Goal: Obtain resource: Download file/media

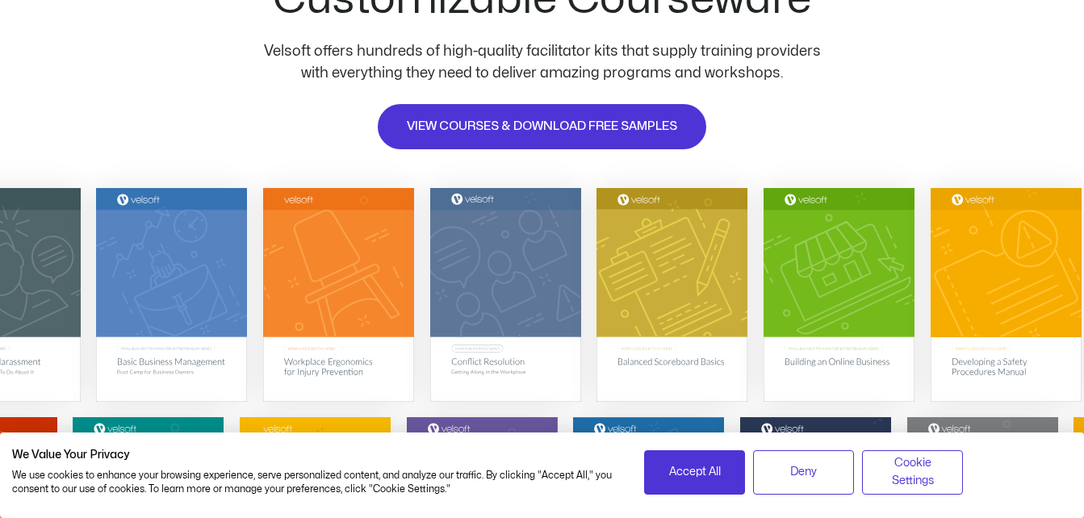
scroll to position [230, 0]
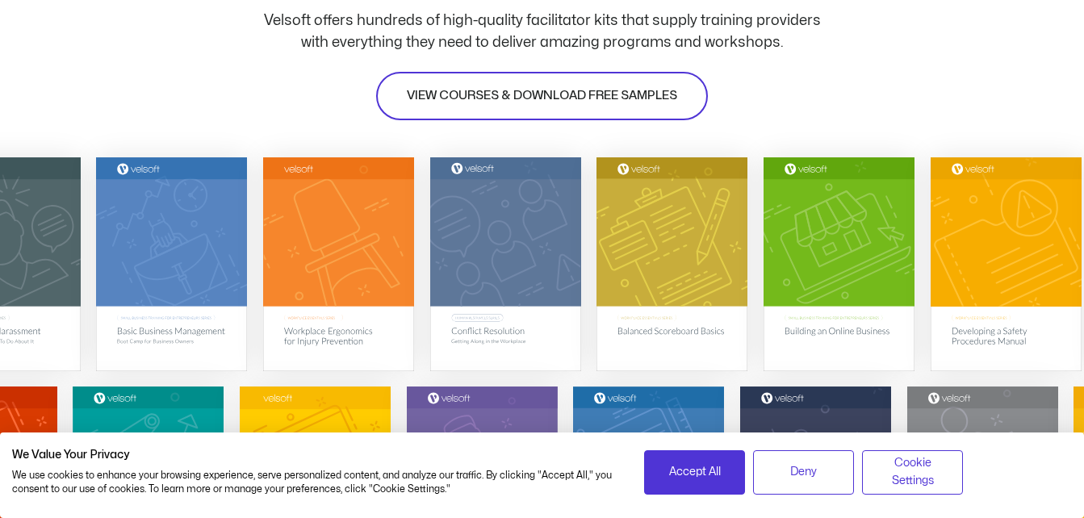
click at [513, 85] on link "VIEW COURSES & DOWNLOAD FREE SAMPLES" at bounding box center [542, 96] width 332 height 48
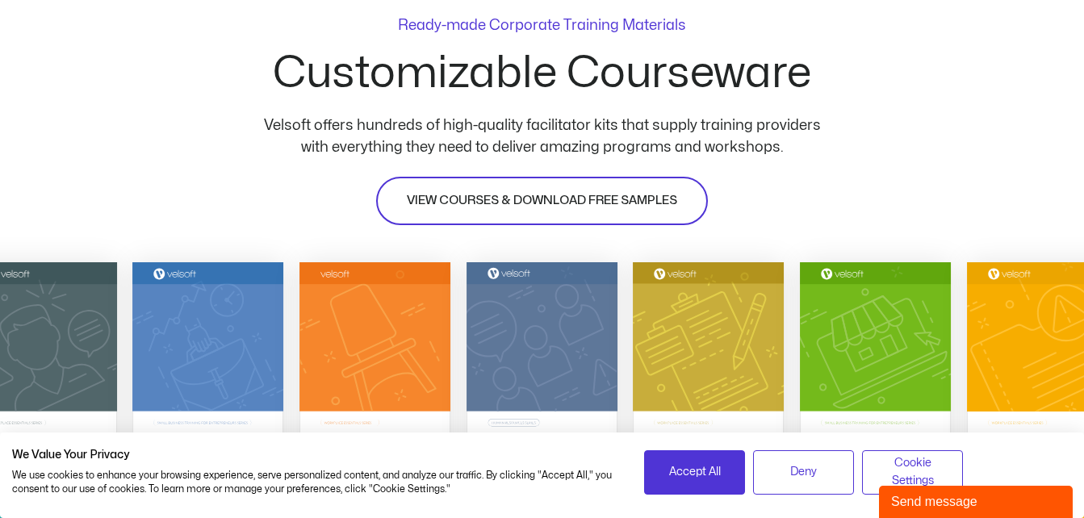
scroll to position [124, 0]
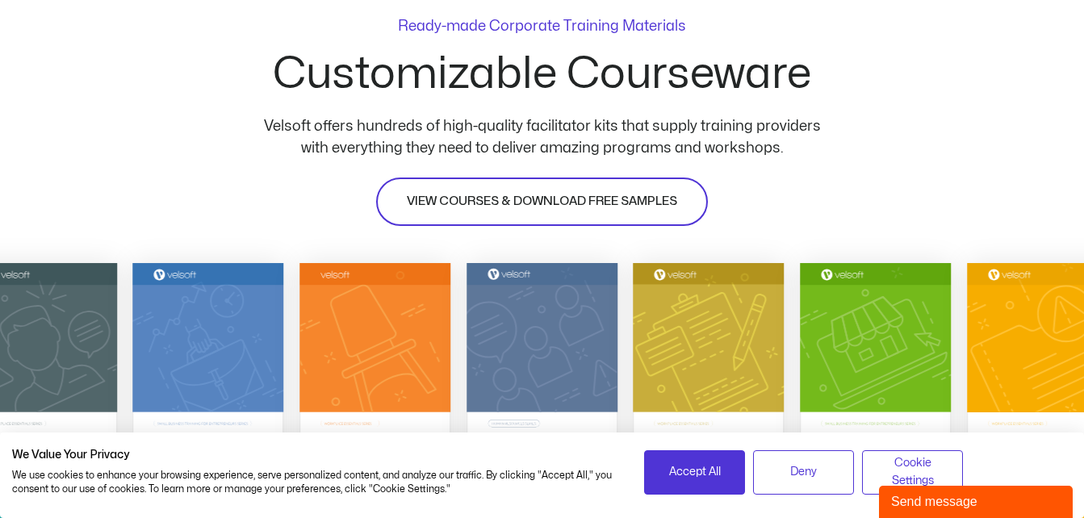
click at [521, 203] on span "VIEW COURSES & DOWNLOAD FREE SAMPLES" at bounding box center [542, 201] width 270 height 19
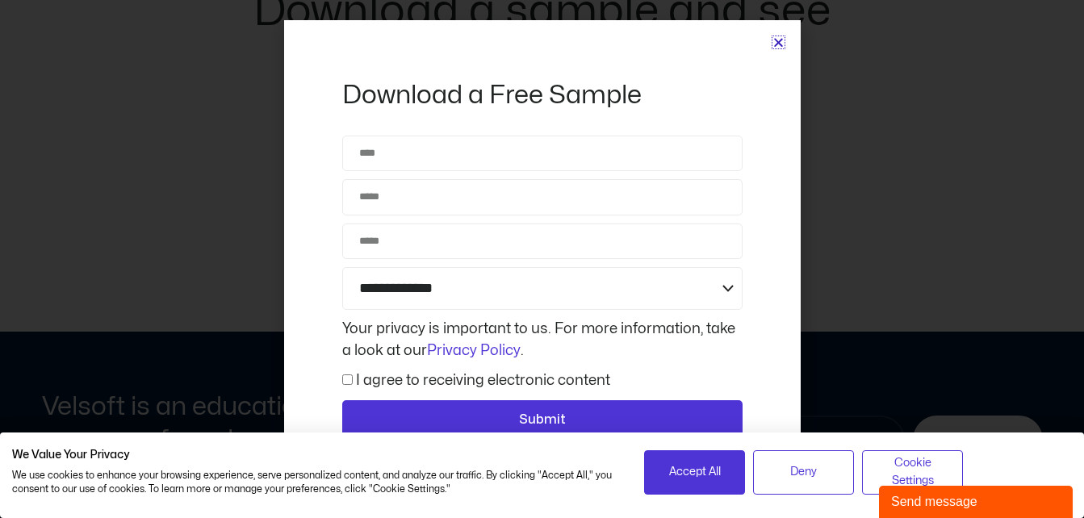
scroll to position [7589, 0]
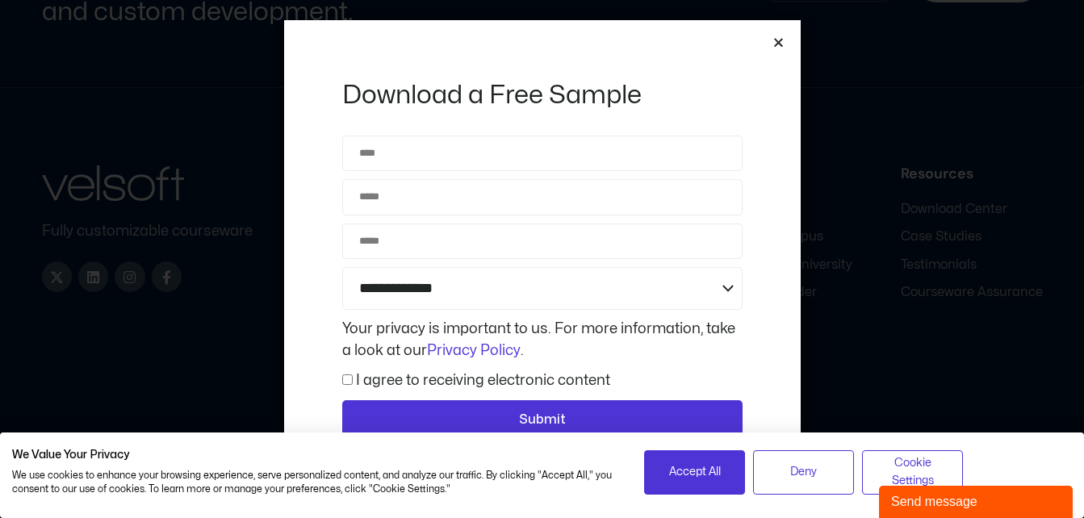
click at [777, 40] on icon "Close" at bounding box center [778, 42] width 12 height 12
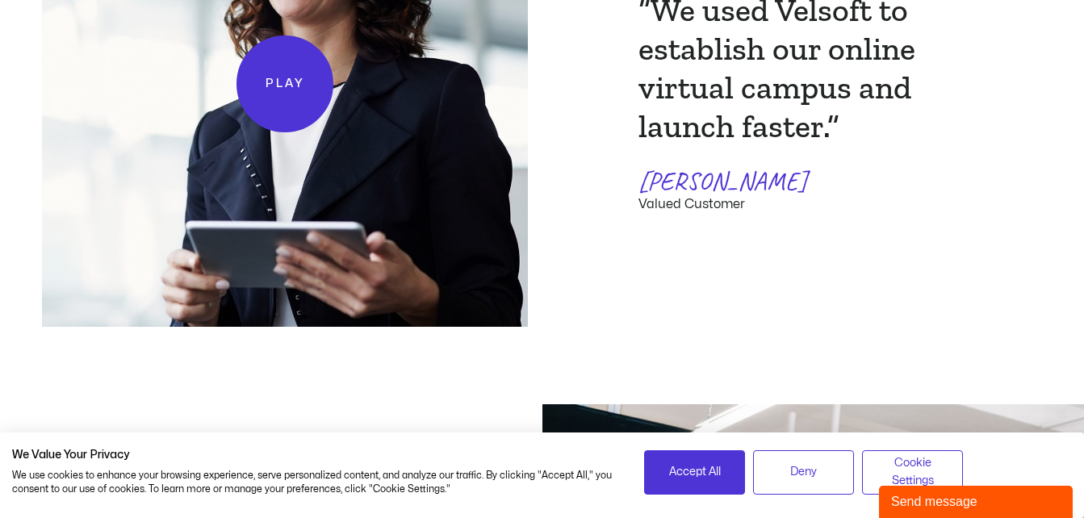
scroll to position [3395, 0]
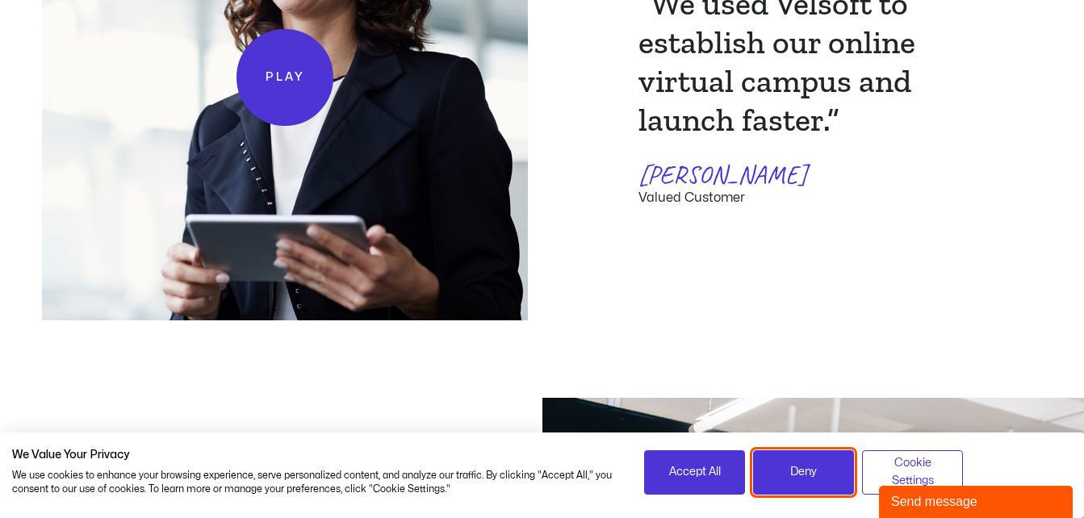
click at [806, 474] on span "Deny" at bounding box center [803, 472] width 27 height 18
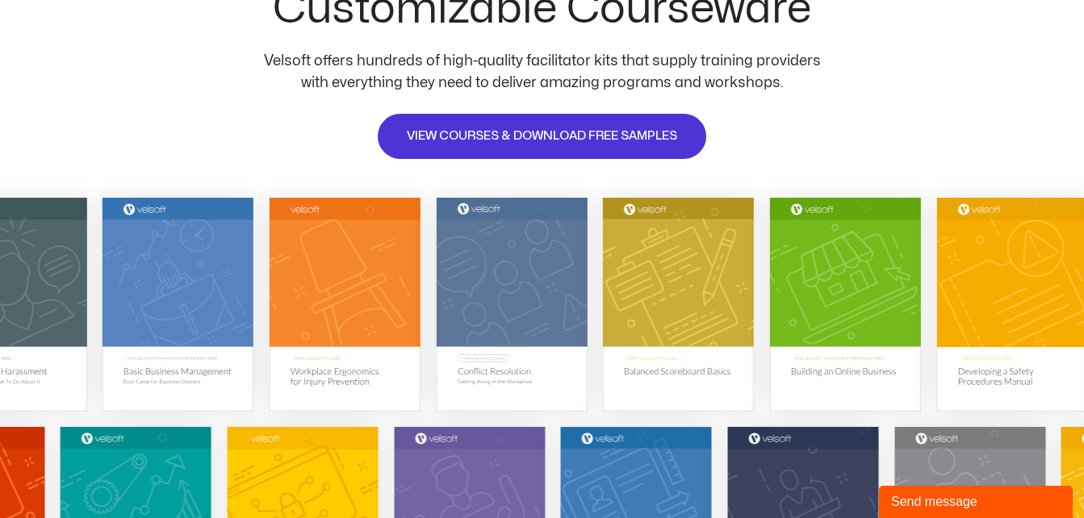
scroll to position [0, 0]
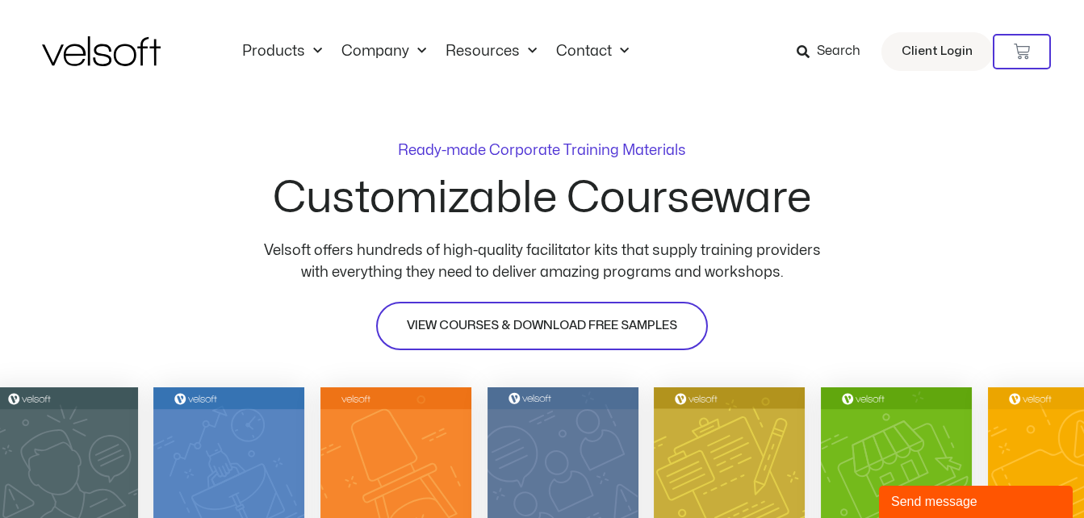
click at [565, 322] on span "VIEW COURSES & DOWNLOAD FREE SAMPLES" at bounding box center [542, 325] width 270 height 19
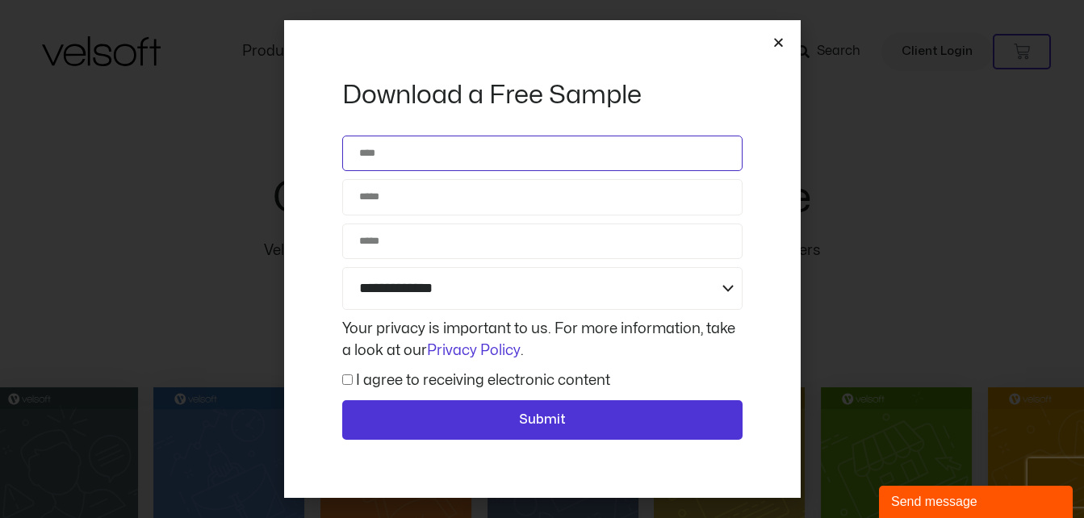
click at [528, 150] on input "Name" at bounding box center [542, 154] width 400 height 36
type input "*"
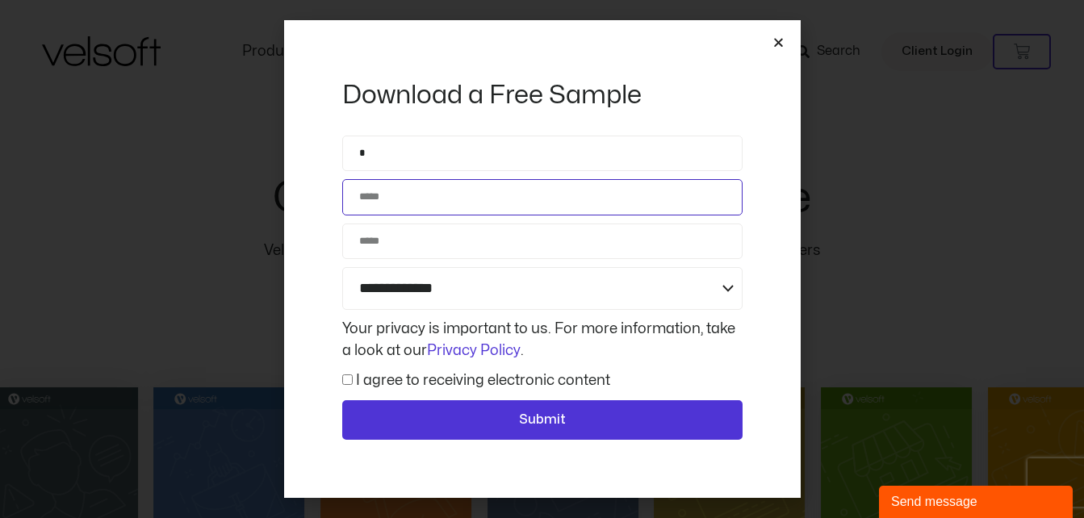
click at [446, 209] on input "Email" at bounding box center [542, 197] width 400 height 36
type input "**********"
click at [462, 250] on input "Phone" at bounding box center [542, 242] width 400 height 36
type input "**********"
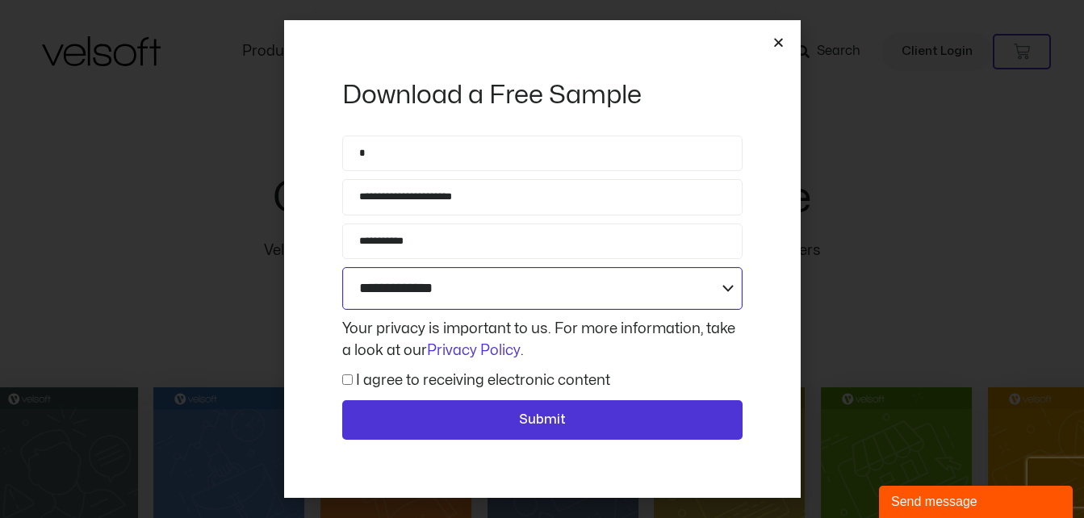
click at [538, 295] on select "**********" at bounding box center [542, 288] width 400 height 43
select select "**********"
click at [342, 267] on select "**********" at bounding box center [542, 288] width 400 height 43
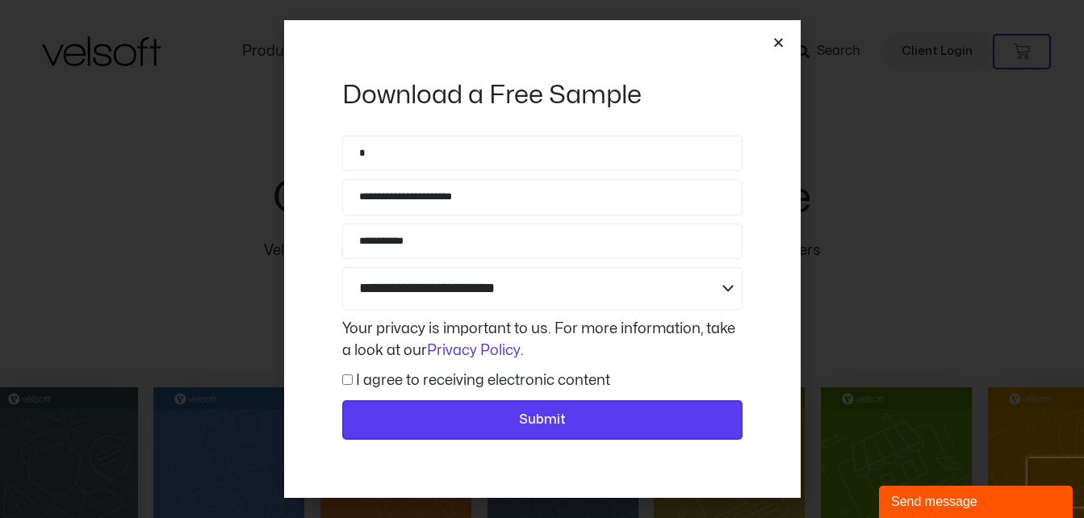
click at [454, 407] on button "Submit" at bounding box center [542, 420] width 400 height 40
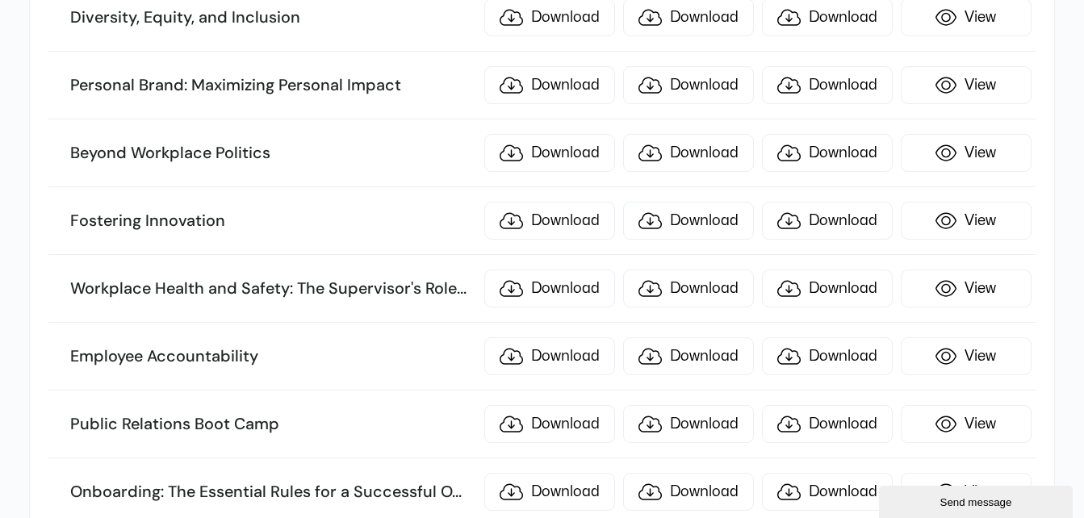
scroll to position [932, 0]
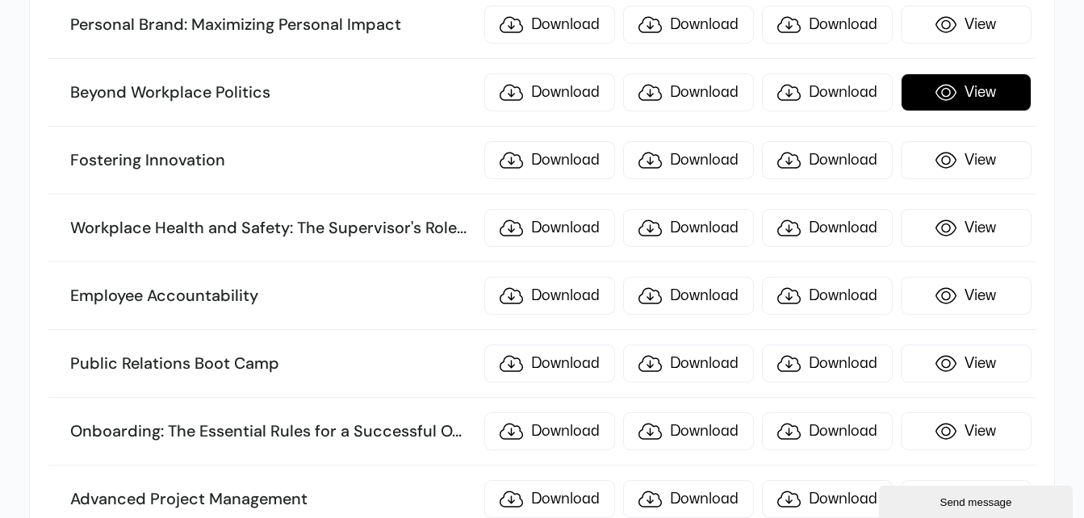
click at [1002, 77] on link "View" at bounding box center [966, 92] width 131 height 38
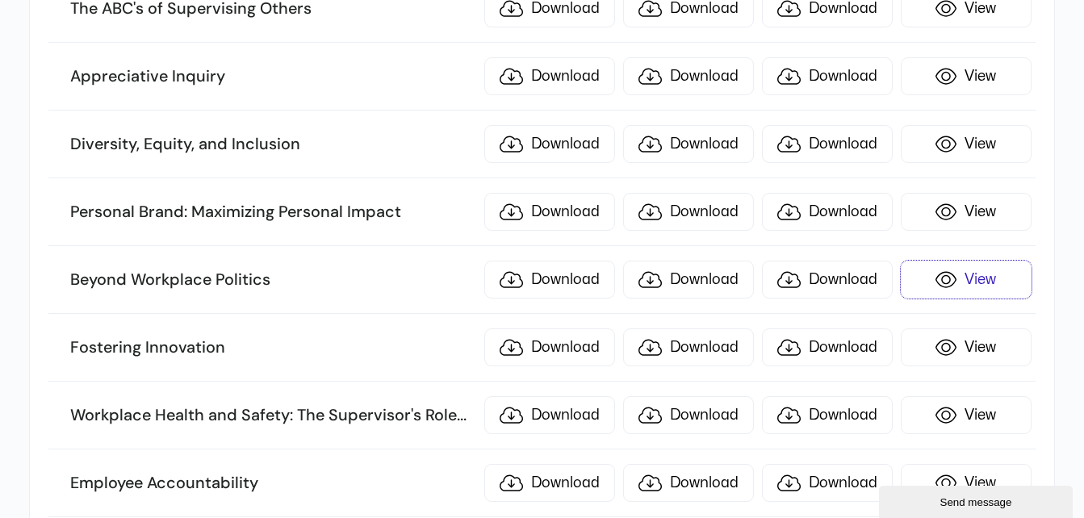
scroll to position [747, 0]
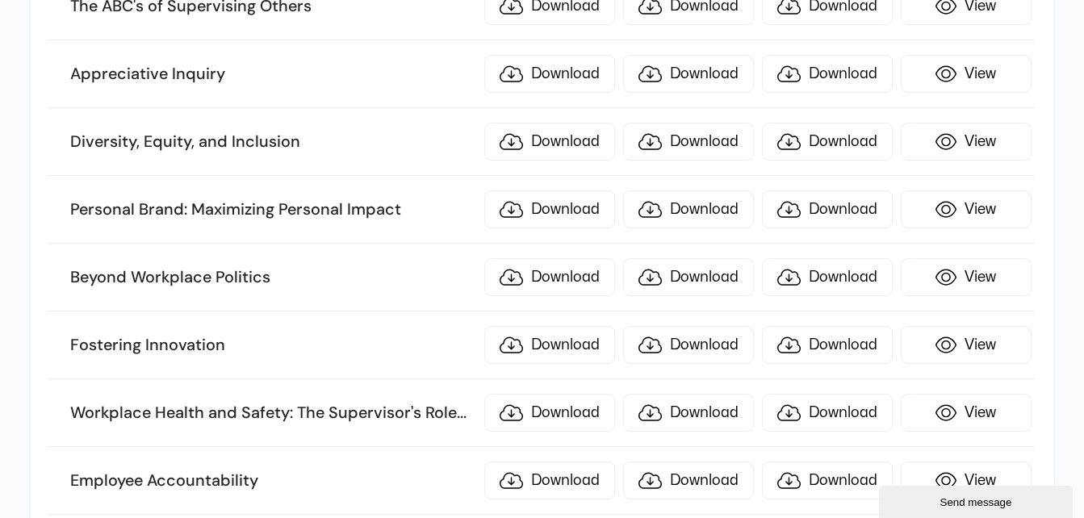
click at [230, 283] on h3 "Beyond Workplace Politics" at bounding box center [272, 277] width 405 height 21
click at [583, 283] on link "Download" at bounding box center [549, 277] width 131 height 38
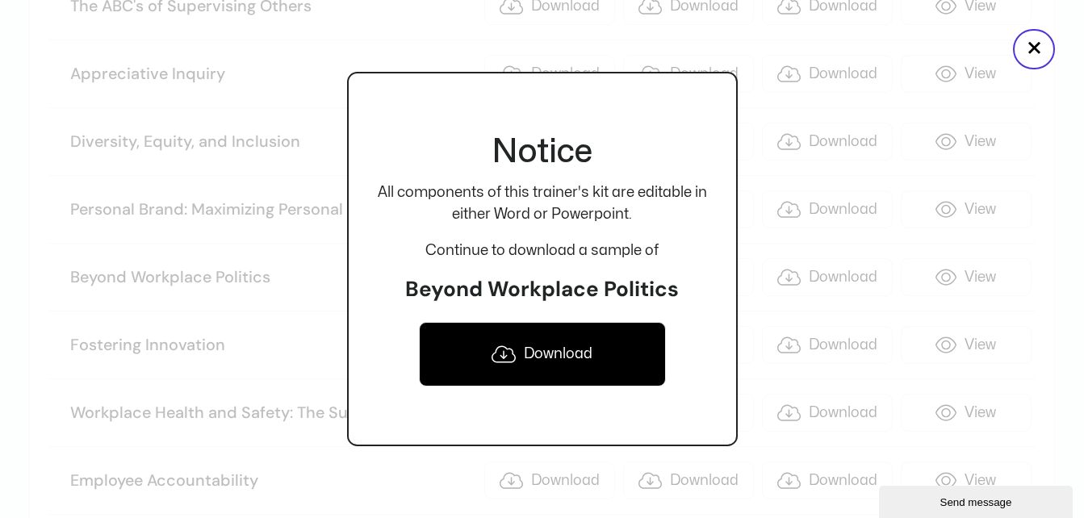
click at [515, 347] on icon at bounding box center [504, 354] width 24 height 19
click at [1031, 61] on button "×" at bounding box center [1034, 49] width 42 height 40
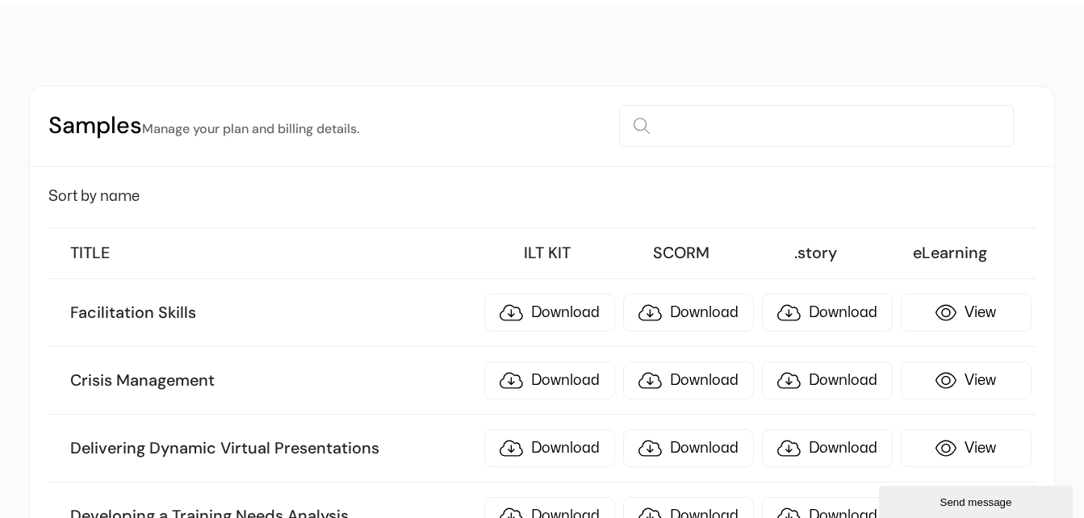
scroll to position [0, 0]
